Goal: Task Accomplishment & Management: Manage account settings

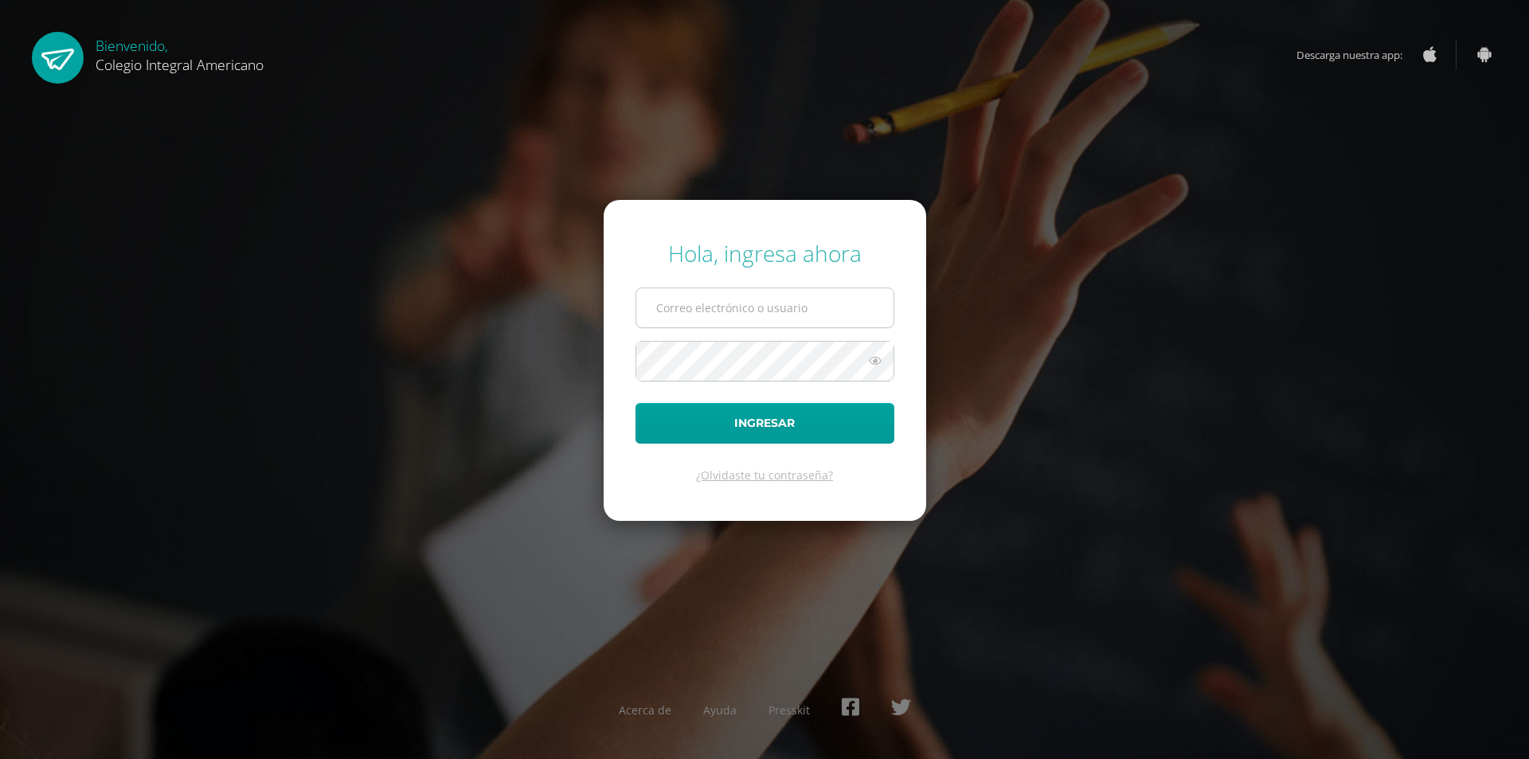
click at [702, 299] on input "text" at bounding box center [764, 307] width 257 height 39
type input "alumno21altg02@integralamericano.edu.gt"
click at [635, 403] on button "Ingresar" at bounding box center [764, 423] width 259 height 41
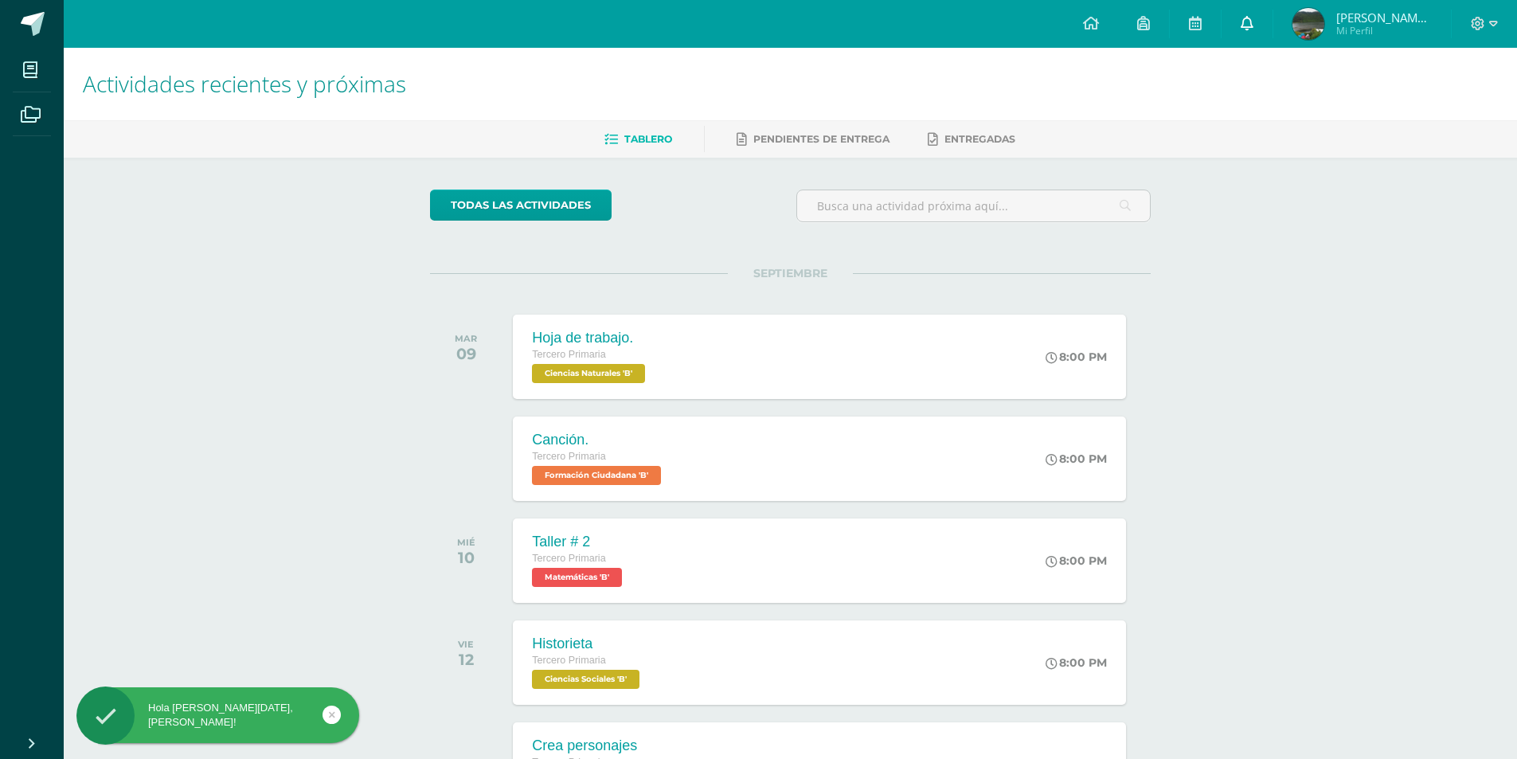
click at [1253, 19] on icon at bounding box center [1246, 23] width 13 height 14
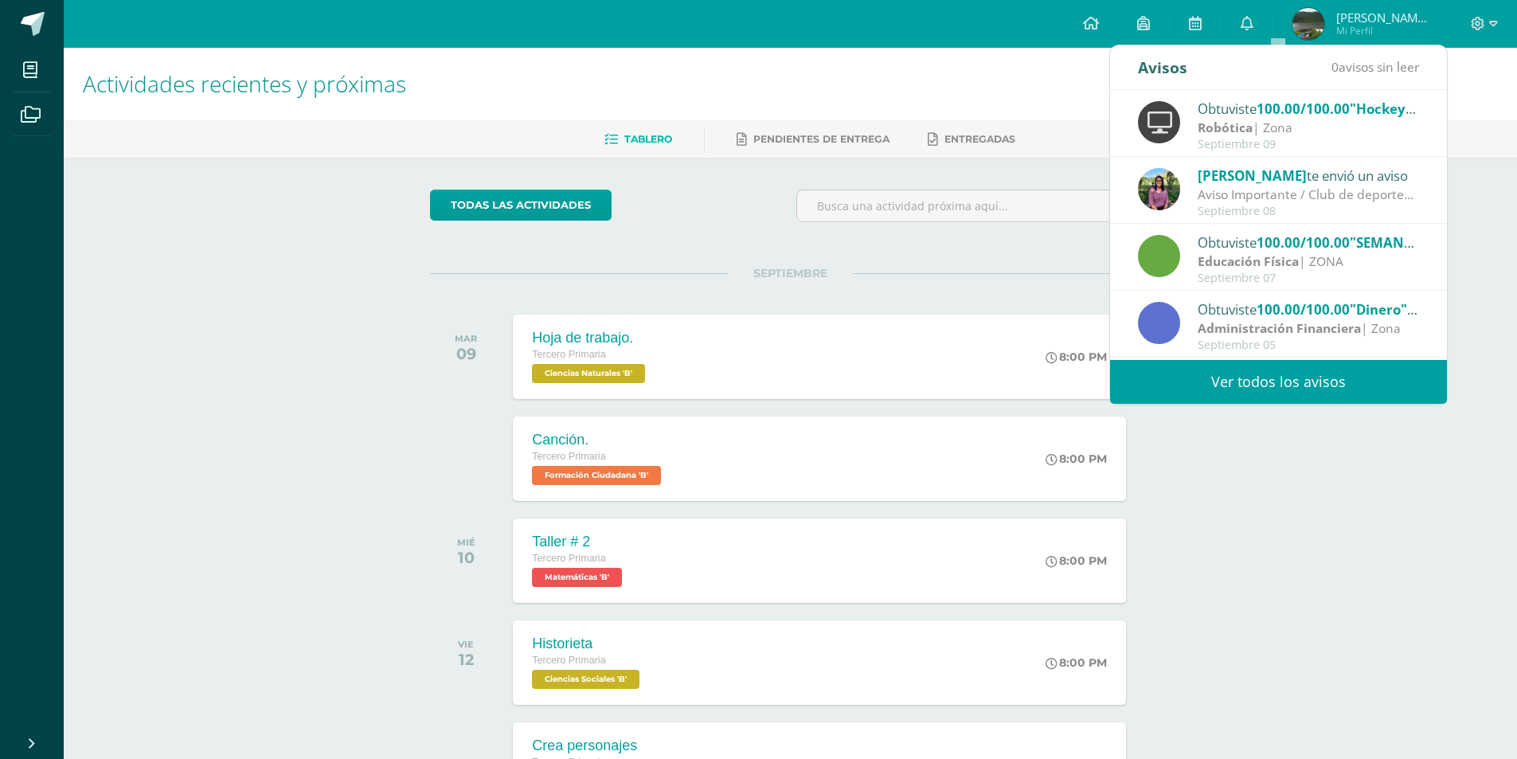
click at [1281, 272] on div "Septiembre 07" at bounding box center [1307, 279] width 221 height 14
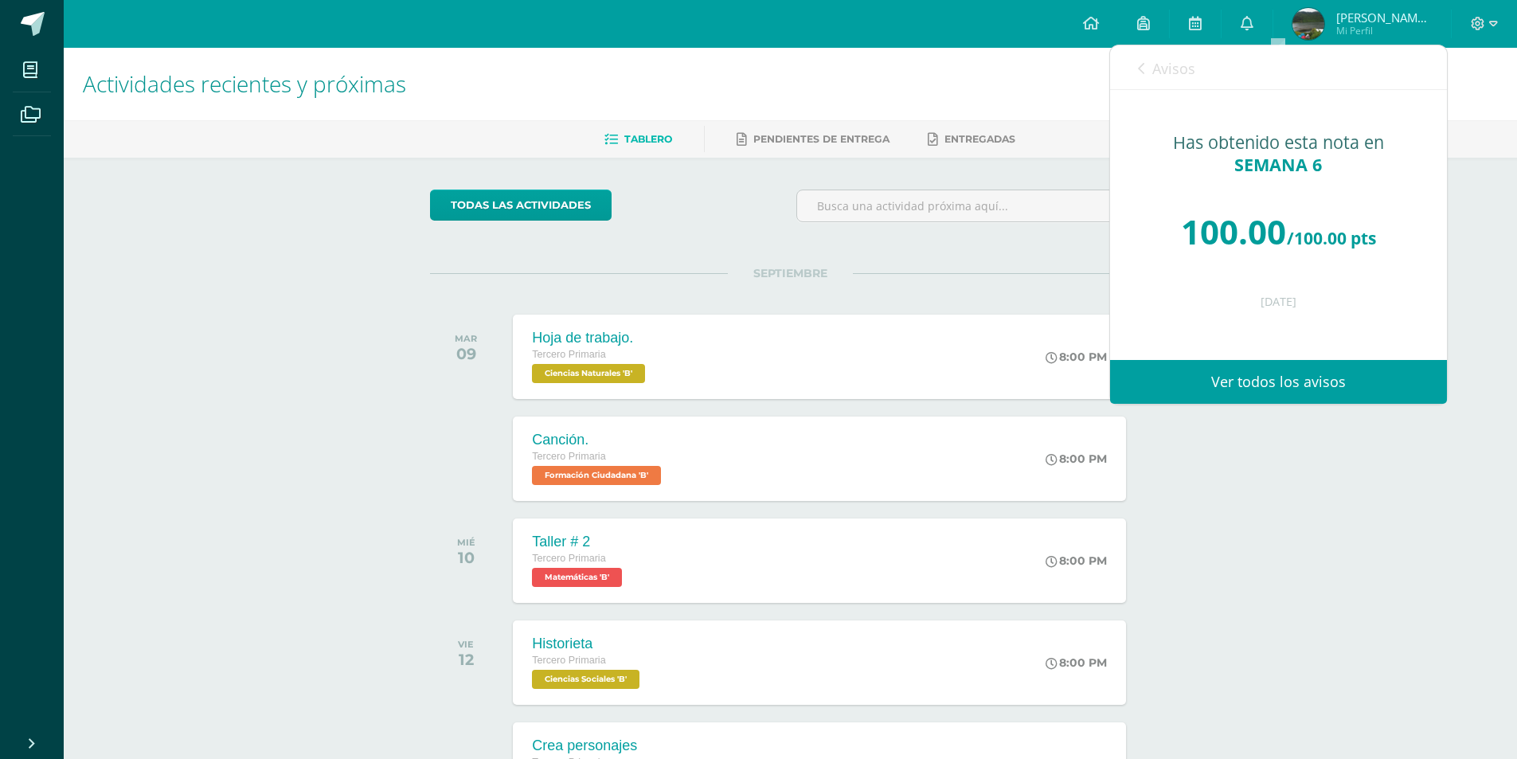
click at [1152, 62] on span "Avisos" at bounding box center [1173, 68] width 43 height 19
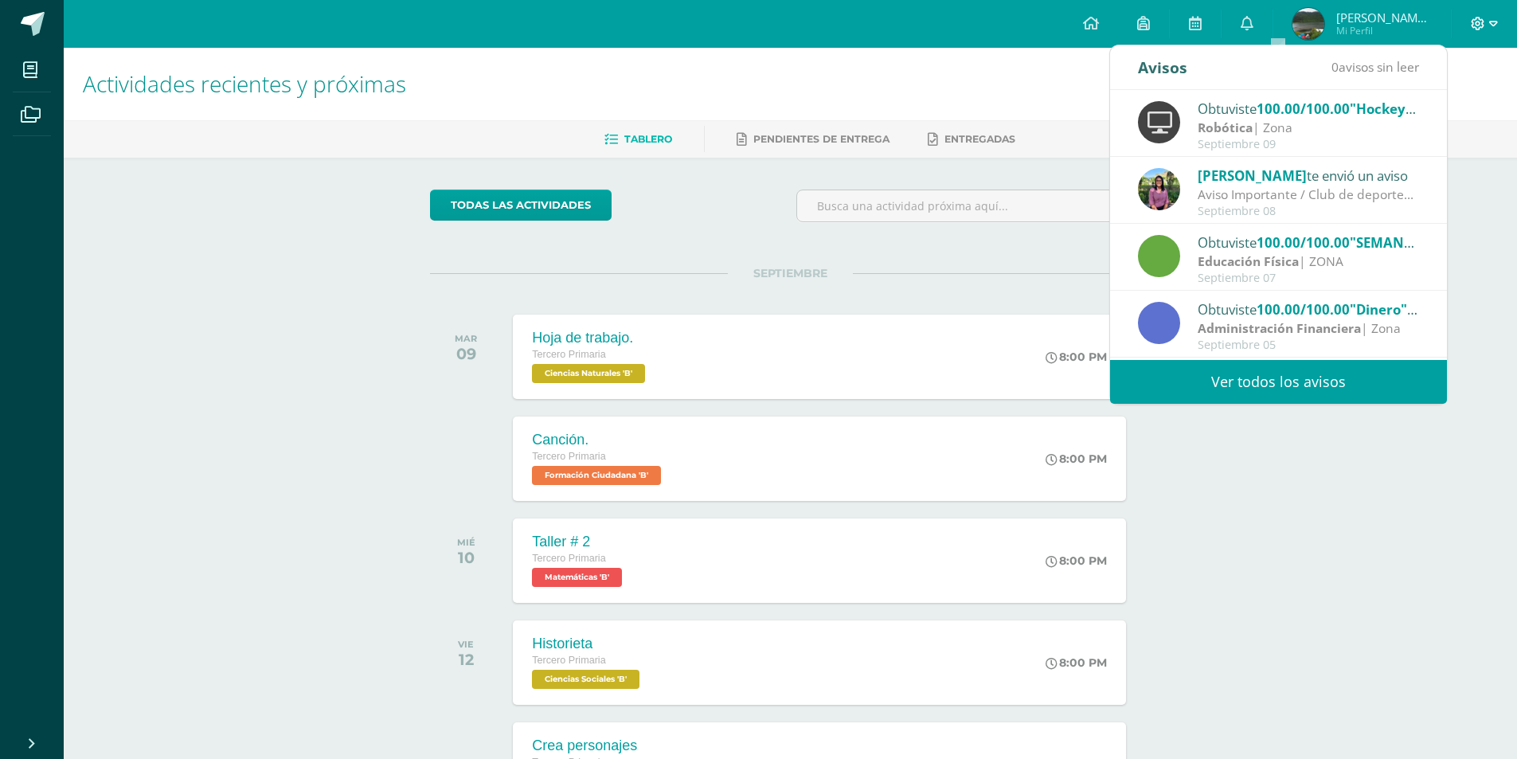
click at [1490, 25] on icon at bounding box center [1493, 24] width 9 height 14
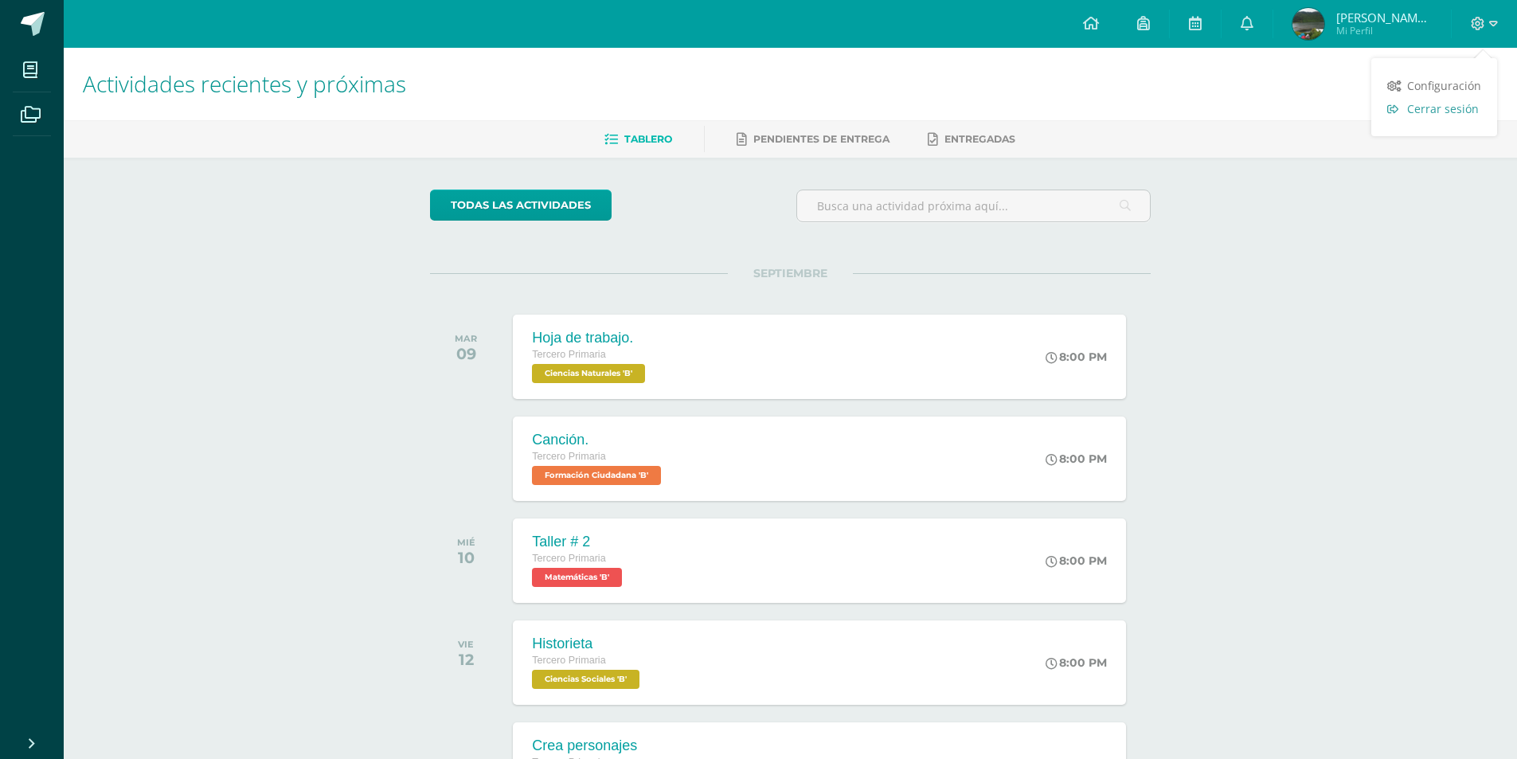
click at [1443, 99] on link "Cerrar sesión" at bounding box center [1434, 108] width 126 height 23
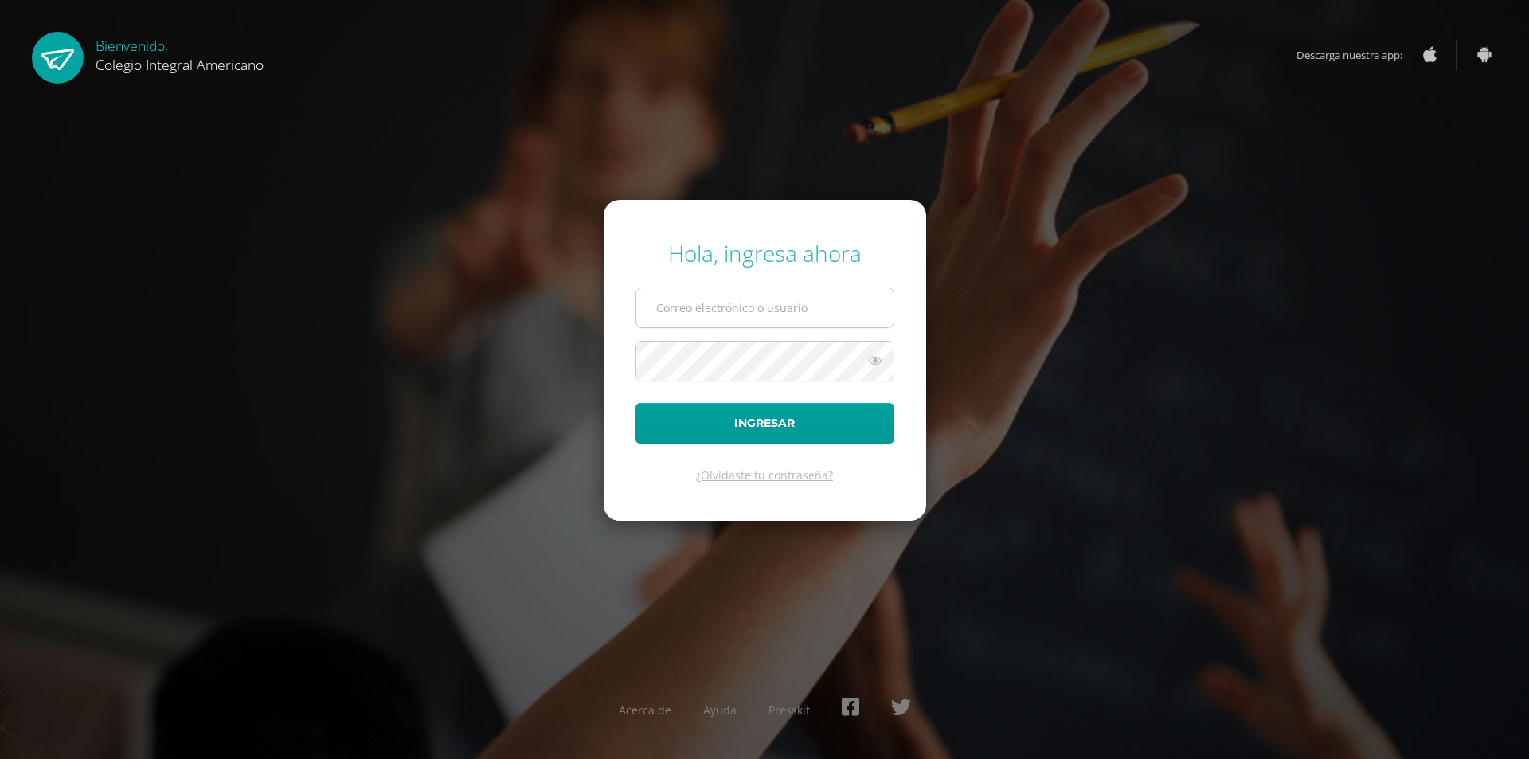
click at [705, 319] on input "text" at bounding box center [764, 307] width 257 height 39
type input "[EMAIL_ADDRESS][DOMAIN_NAME]"
click at [635, 403] on button "Ingresar" at bounding box center [764, 423] width 259 height 41
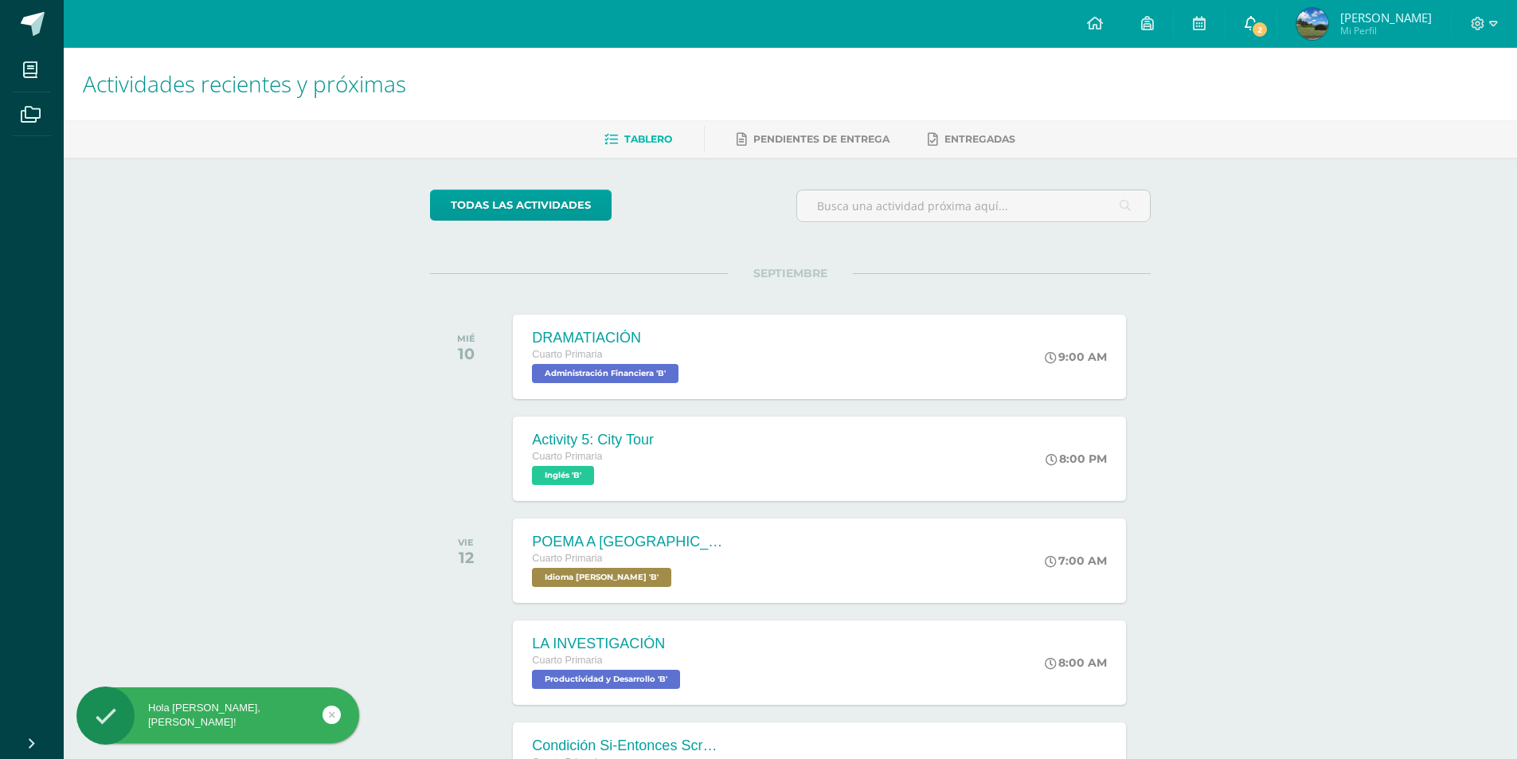
click at [1257, 18] on icon at bounding box center [1250, 23] width 13 height 14
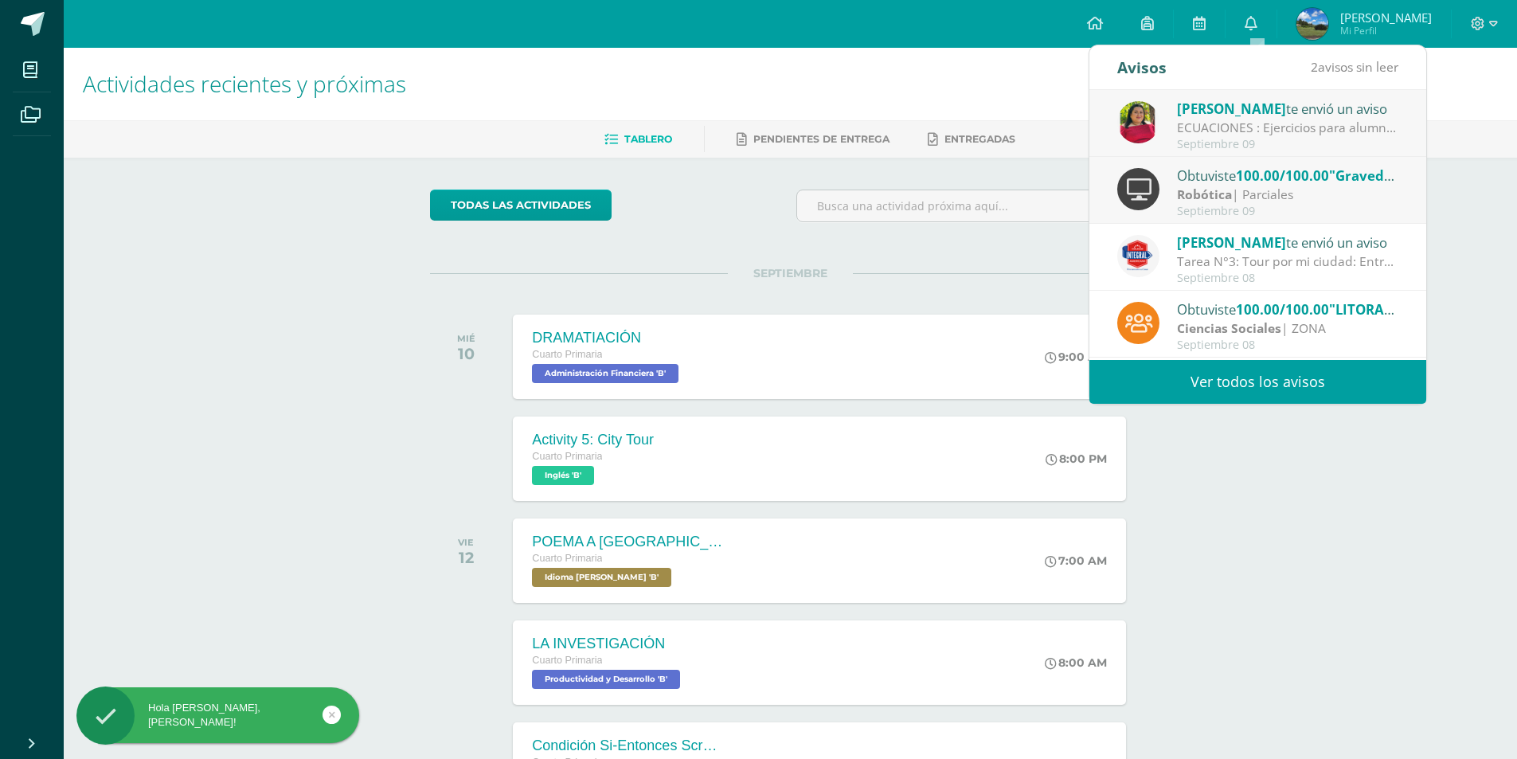
click at [1208, 178] on div "Obtuviste 100.00/100.00 "Gravedad (practico)" en Robótica" at bounding box center [1287, 175] width 221 height 21
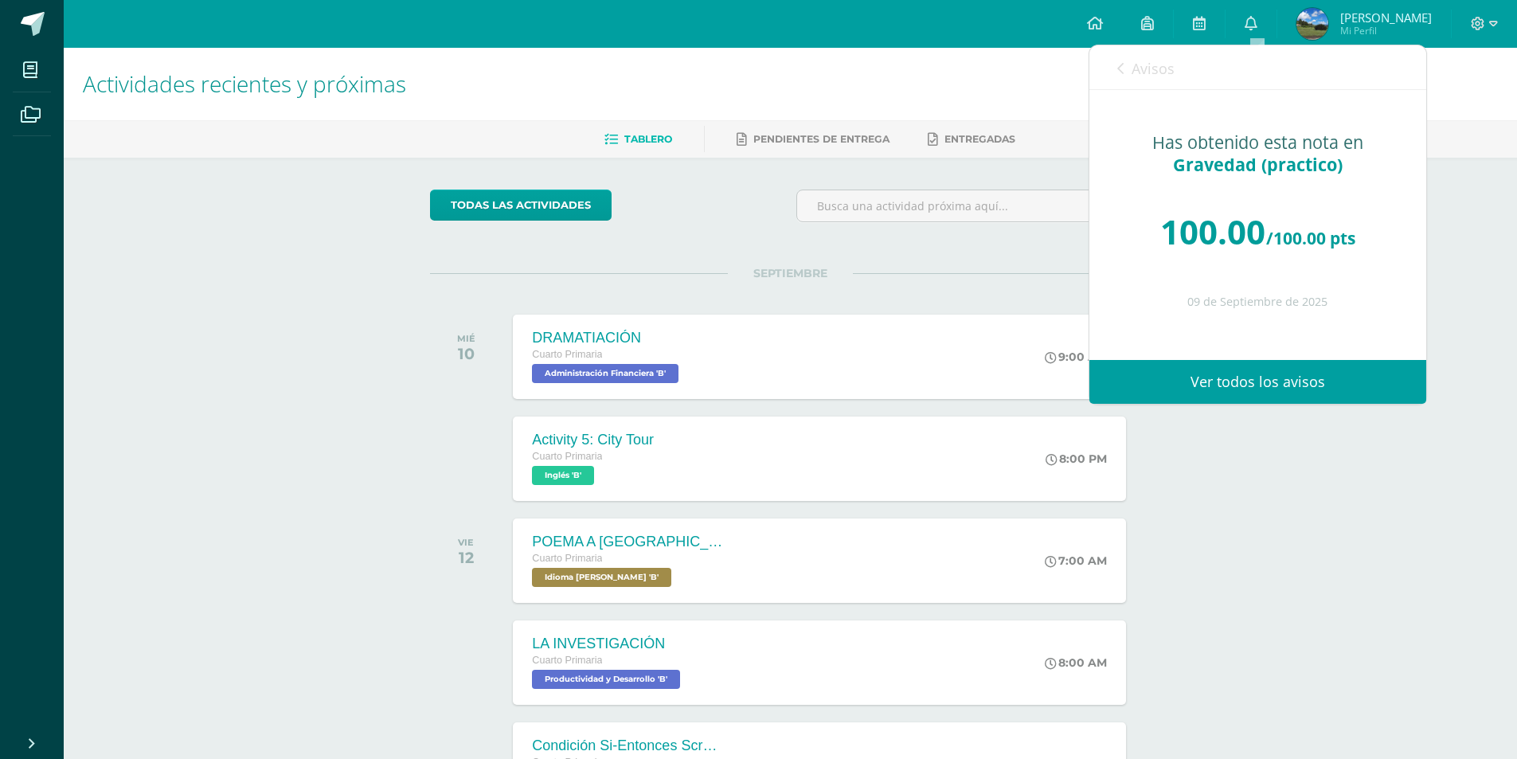
click at [1132, 68] on span "Avisos" at bounding box center [1152, 68] width 43 height 19
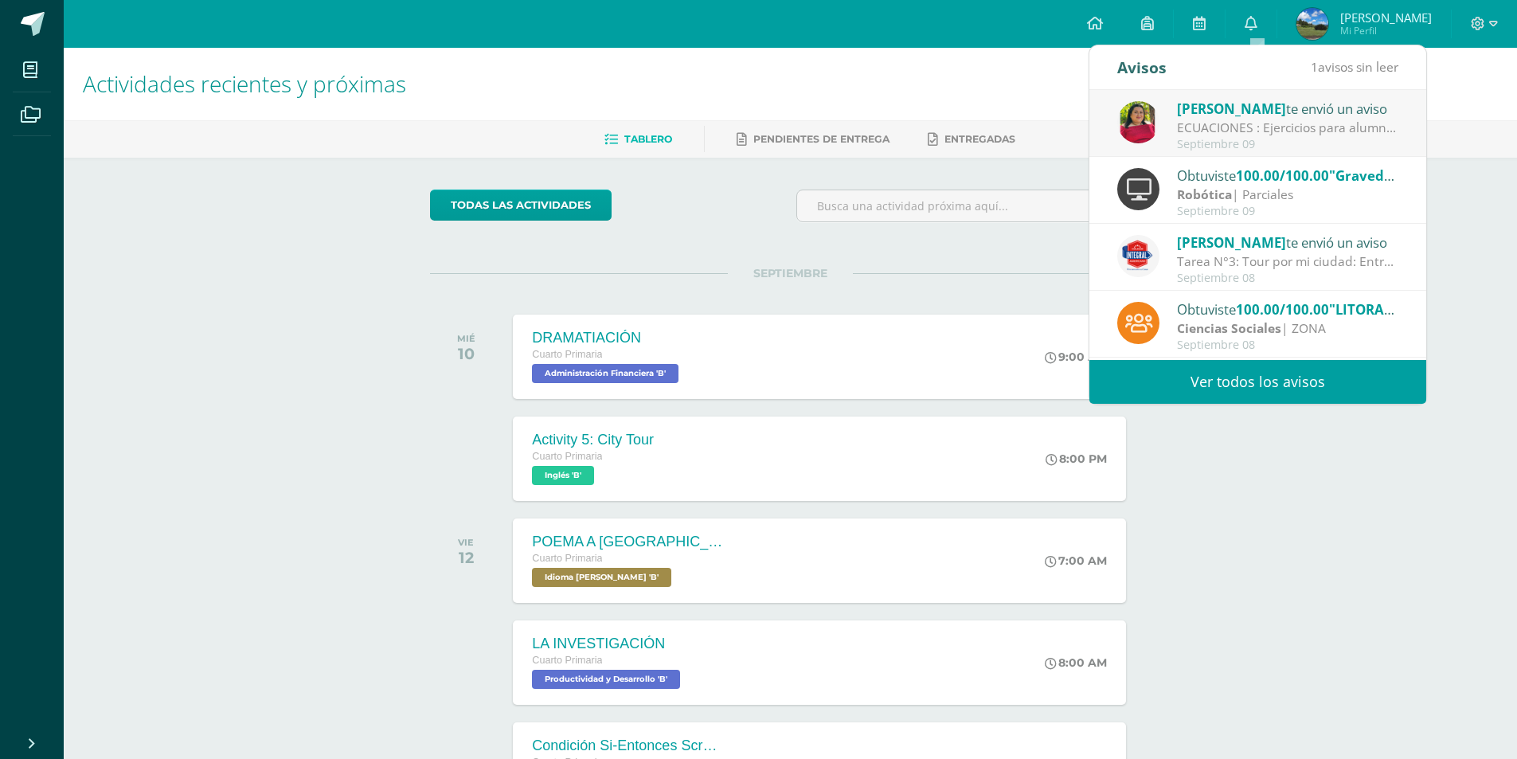
click at [1253, 127] on div "ECUACIONES : Ejercicios para alumnos ausentes." at bounding box center [1287, 128] width 221 height 18
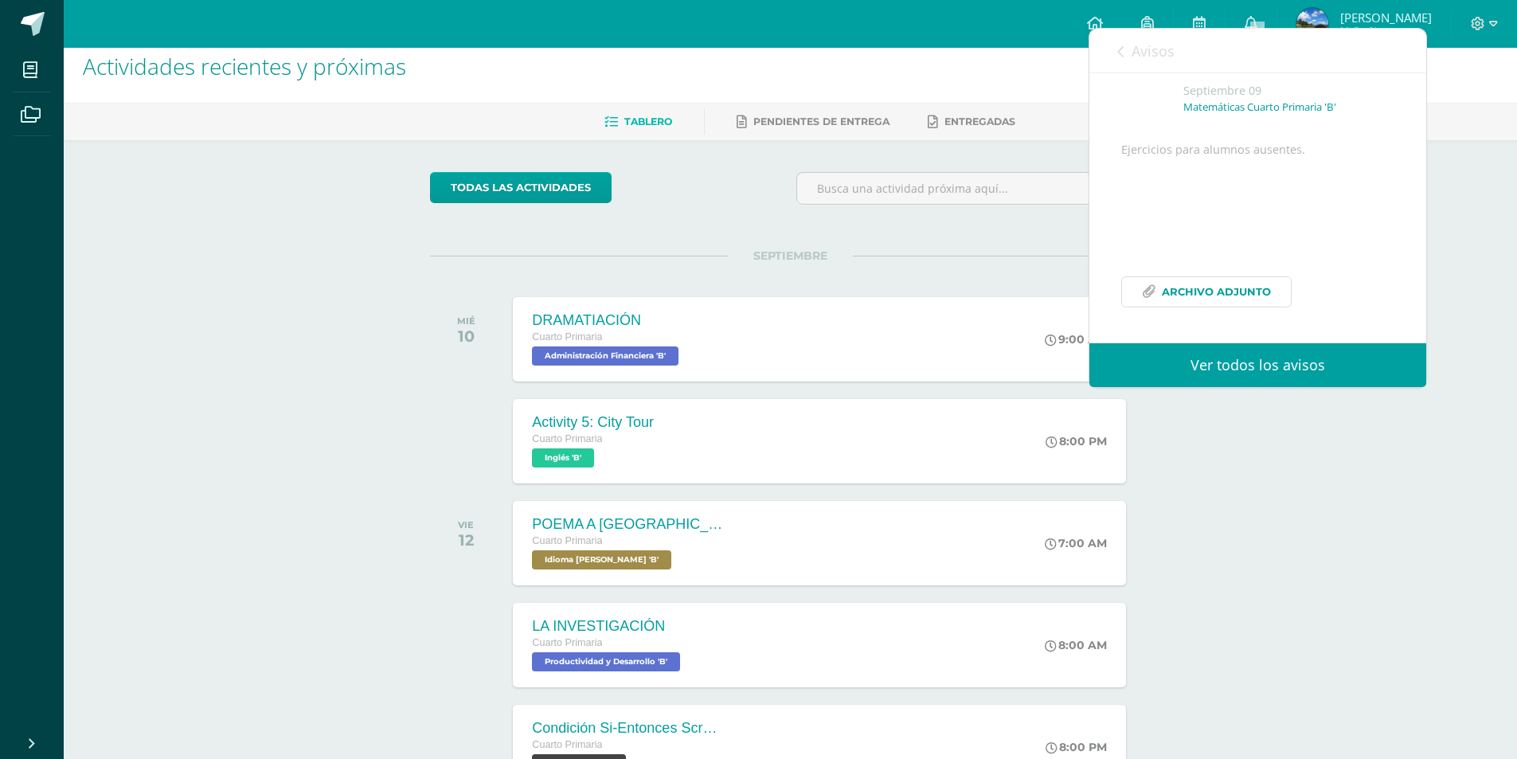
scroll to position [20, 0]
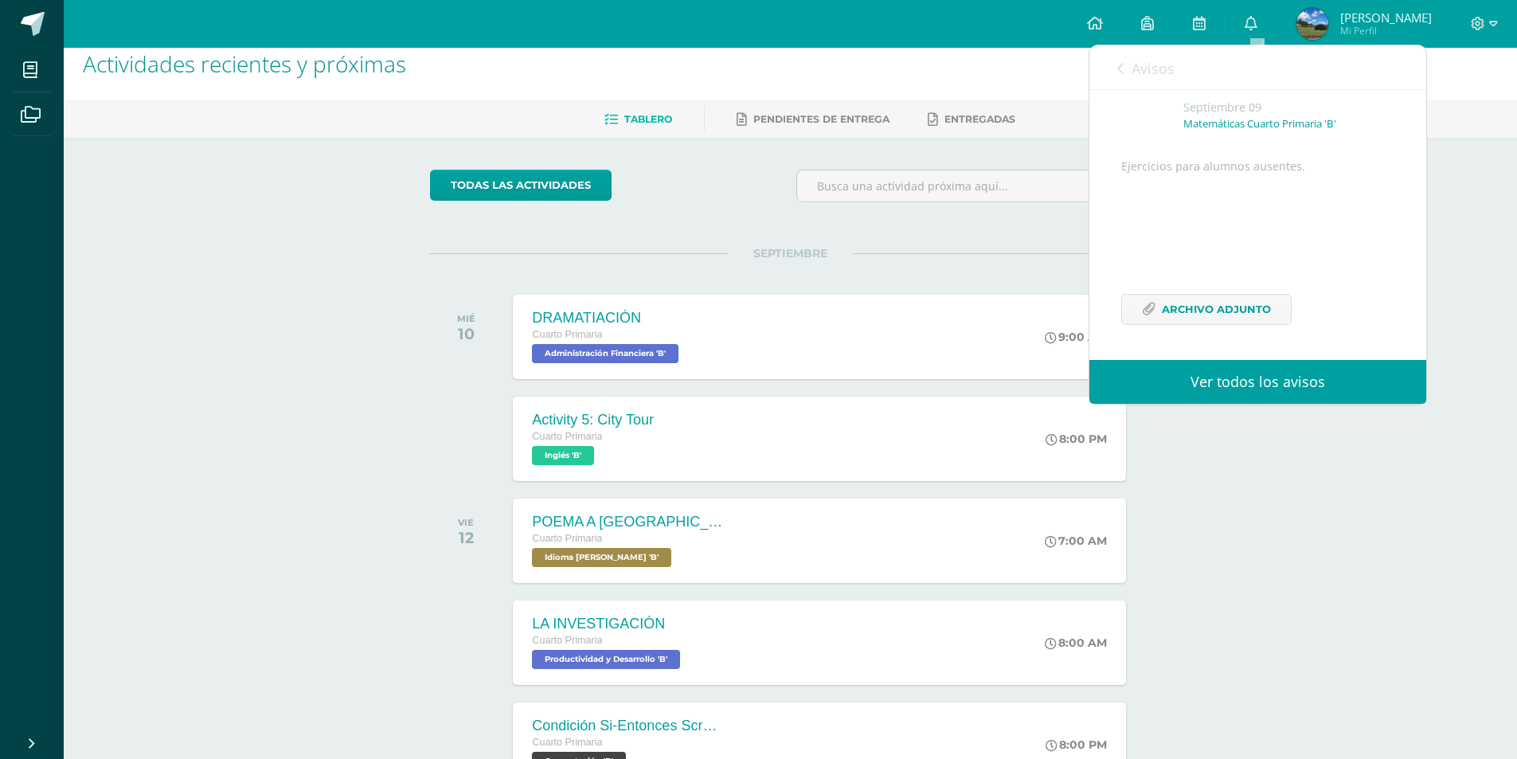
click at [1192, 291] on div "Ejercicios para alumnos ausentes. Archivo Adjunto" at bounding box center [1257, 250] width 273 height 187
click at [1189, 297] on span "Archivo Adjunto" at bounding box center [1216, 309] width 109 height 29
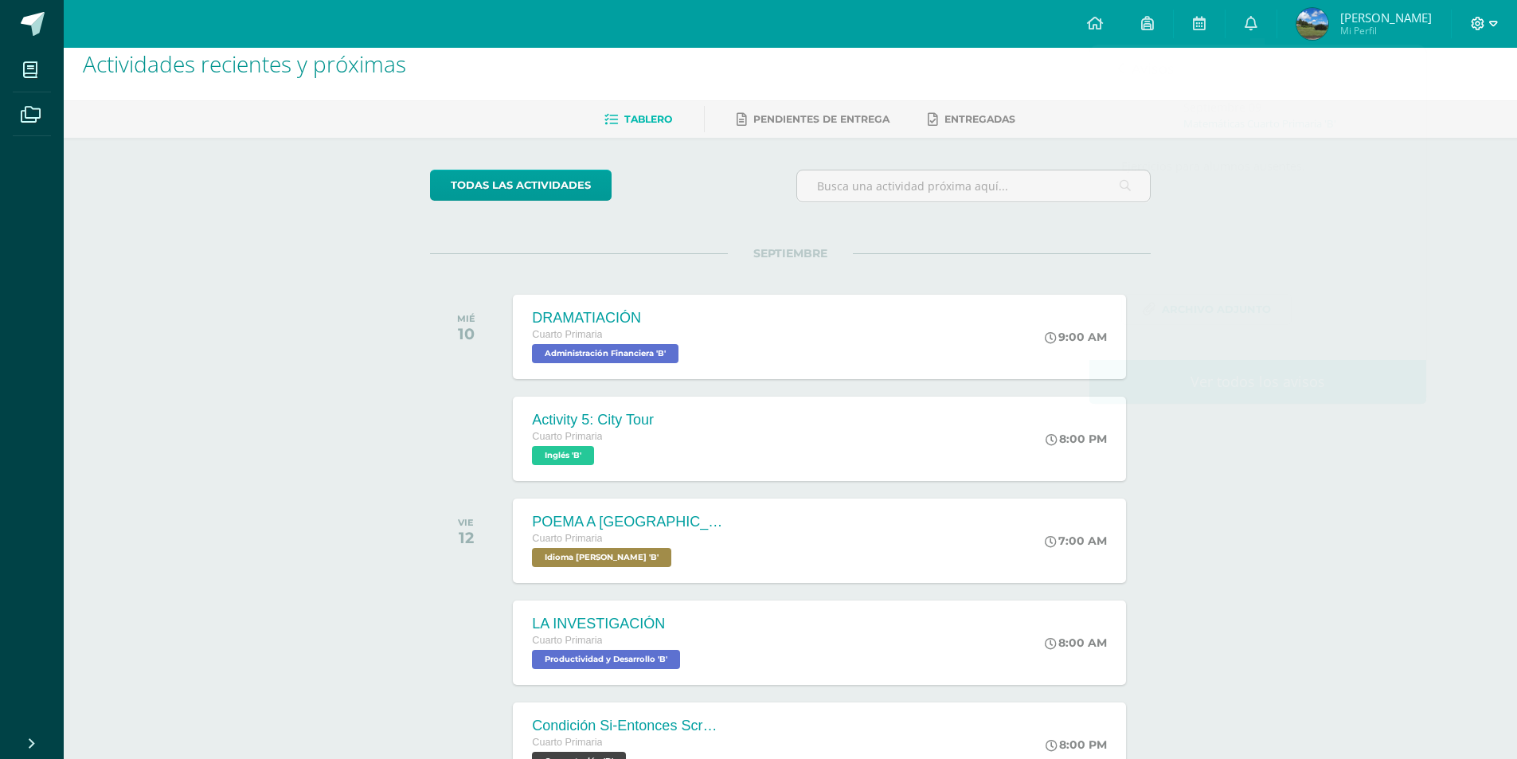
click at [1489, 21] on icon at bounding box center [1493, 24] width 9 height 14
click at [1433, 104] on span "Cerrar sesión" at bounding box center [1443, 108] width 72 height 15
